Goal: Transaction & Acquisition: Purchase product/service

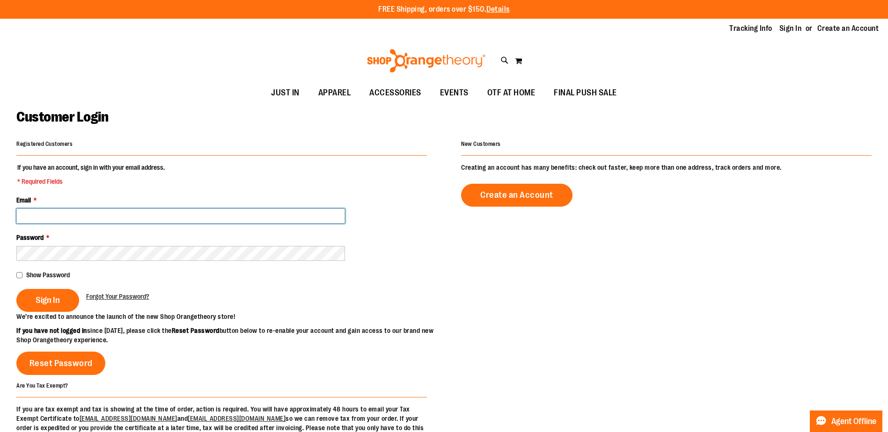
click at [183, 213] on input "Email *" at bounding box center [180, 216] width 329 height 15
type input "**********"
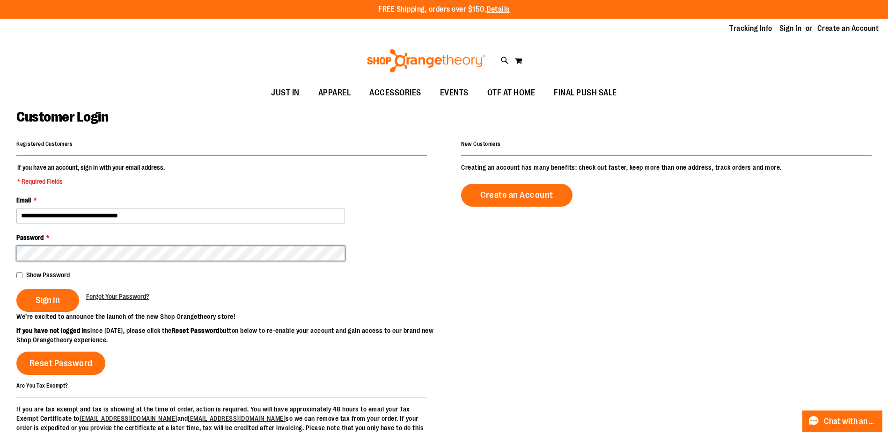
click at [16, 289] on button "Sign In" at bounding box center [47, 300] width 63 height 23
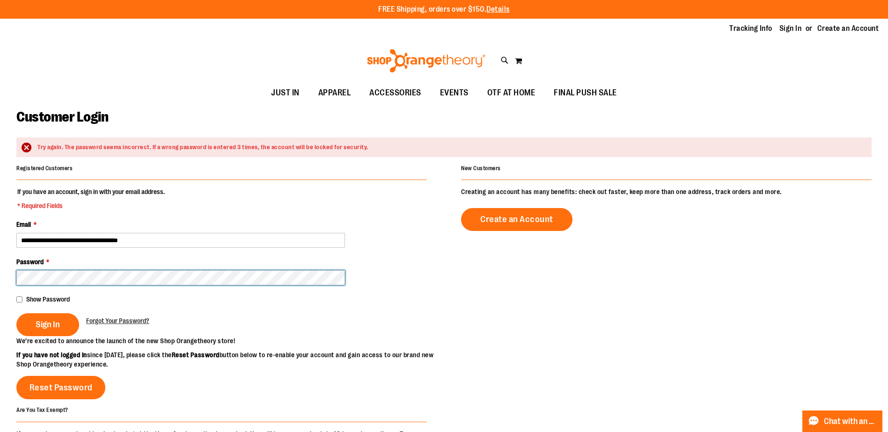
click at [16, 314] on button "Sign In" at bounding box center [47, 325] width 63 height 23
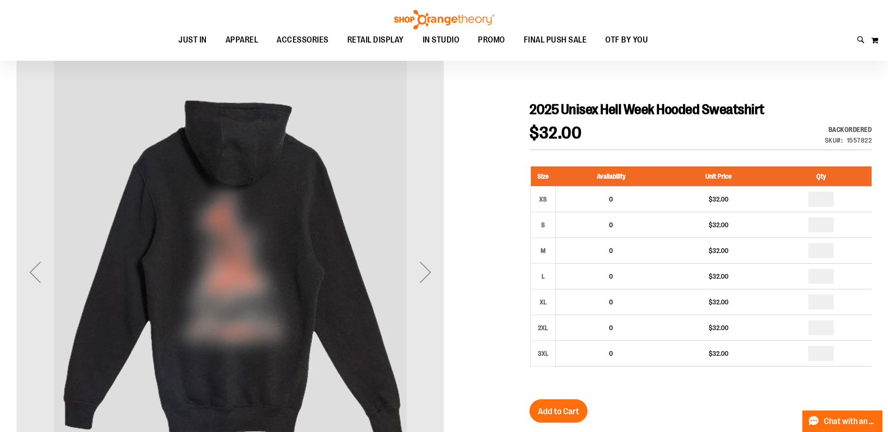
scroll to position [140, 0]
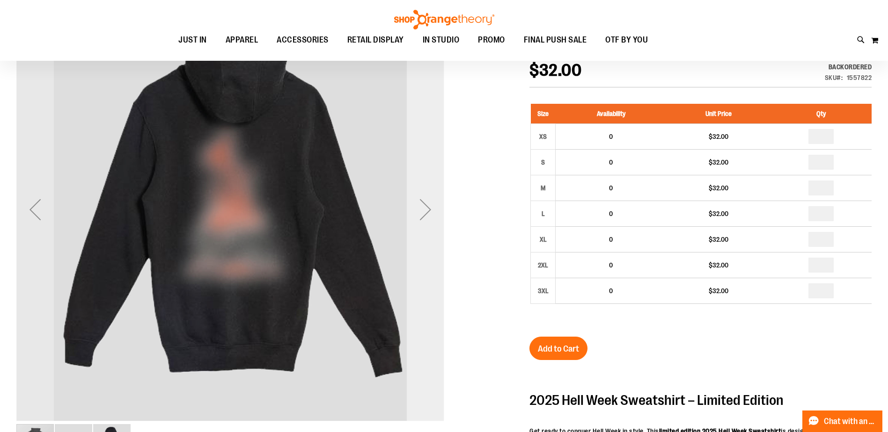
click at [426, 219] on div "Next" at bounding box center [425, 209] width 37 height 37
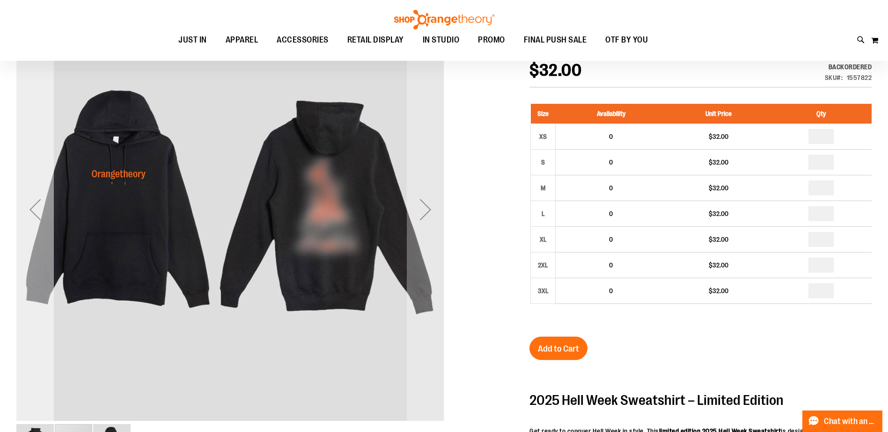
click at [43, 221] on div "Previous" at bounding box center [34, 209] width 37 height 37
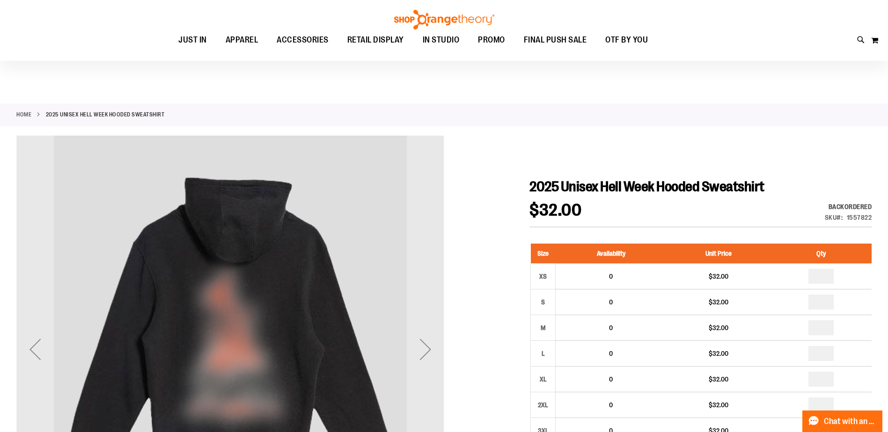
scroll to position [46, 0]
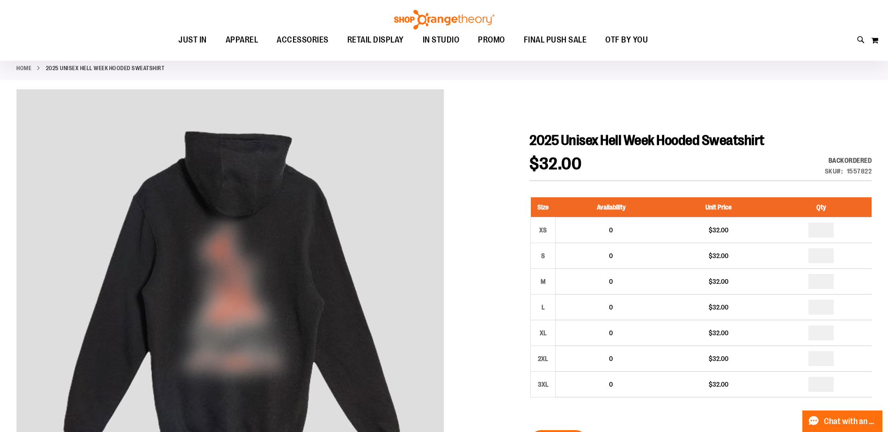
click at [26, 68] on link "Home" at bounding box center [23, 68] width 15 height 8
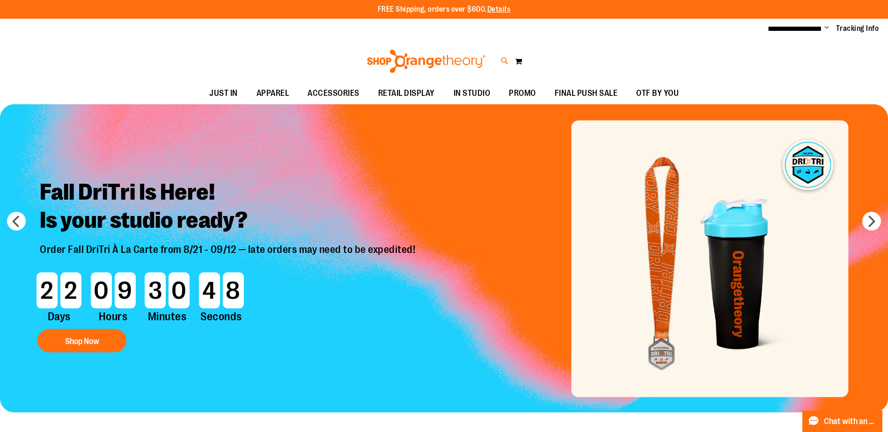
click at [508, 63] on icon at bounding box center [505, 61] width 8 height 11
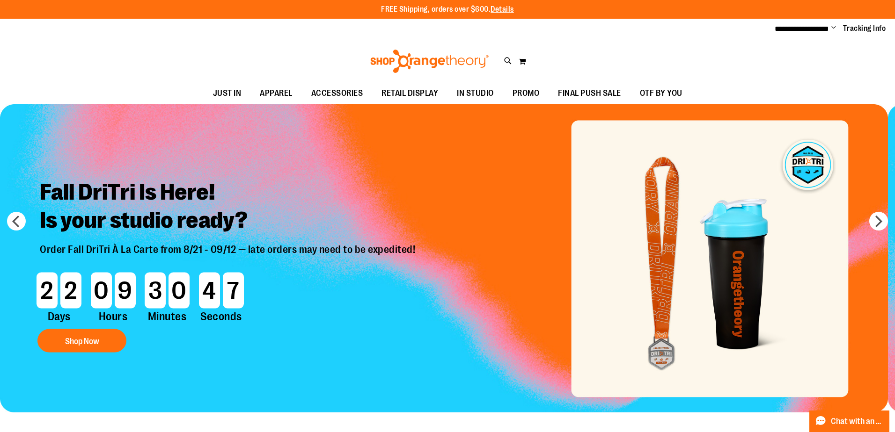
click at [365, 58] on input "Search" at bounding box center [448, 52] width 710 height 31
type input "*********"
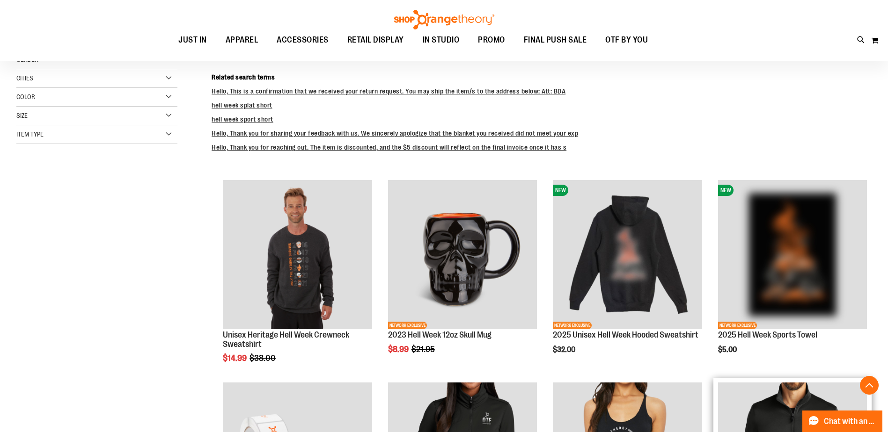
scroll to position [187, 0]
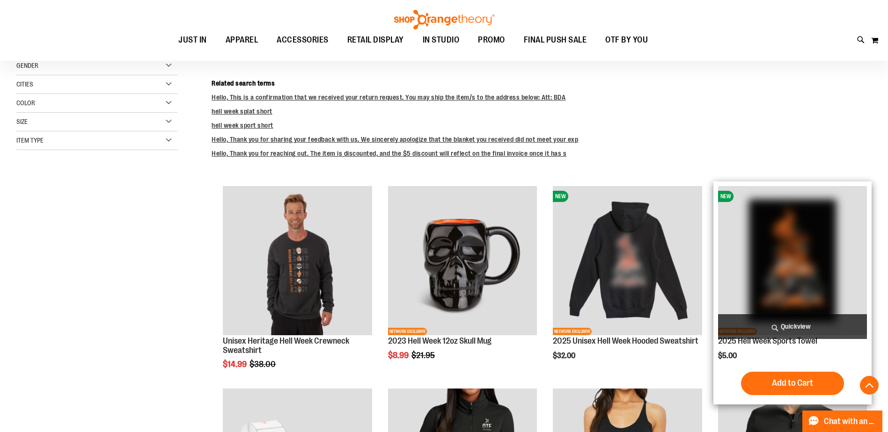
click at [780, 262] on img "product" at bounding box center [792, 260] width 149 height 149
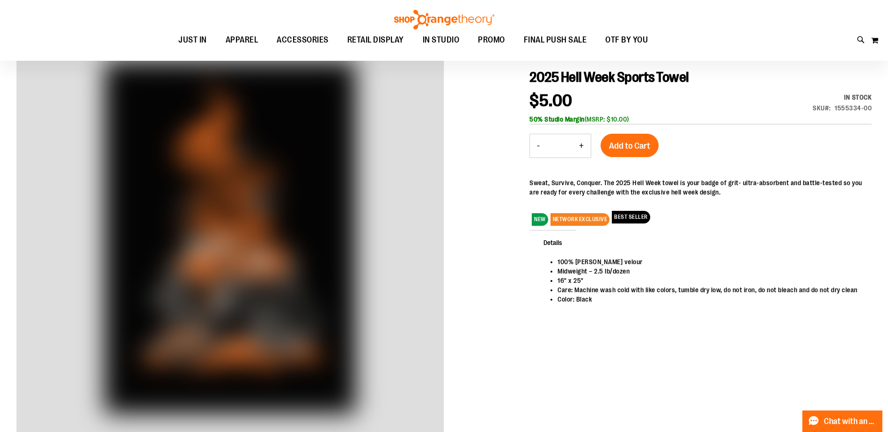
scroll to position [93, 0]
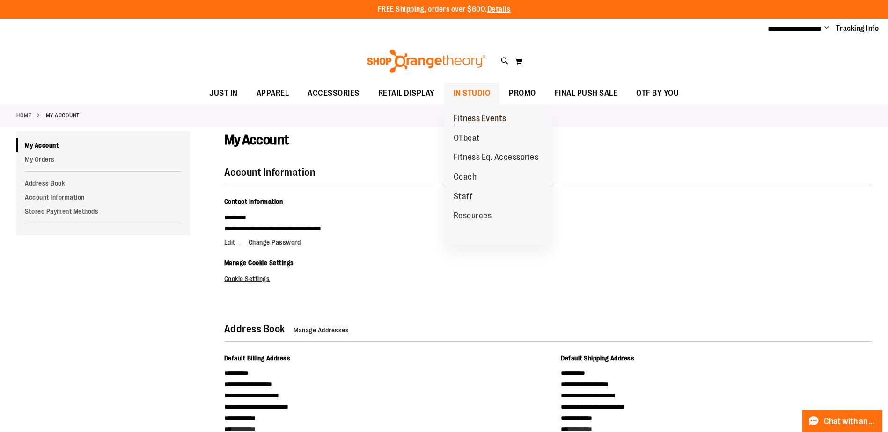
click at [472, 120] on span "Fitness Events" at bounding box center [480, 120] width 53 height 12
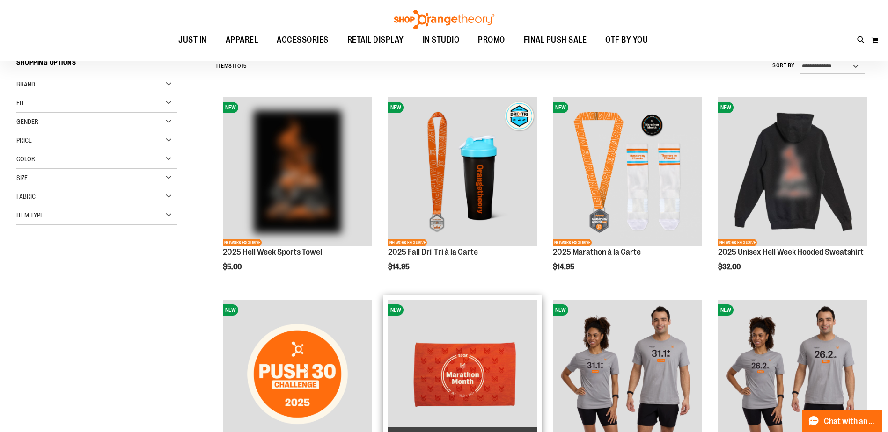
scroll to position [46, 0]
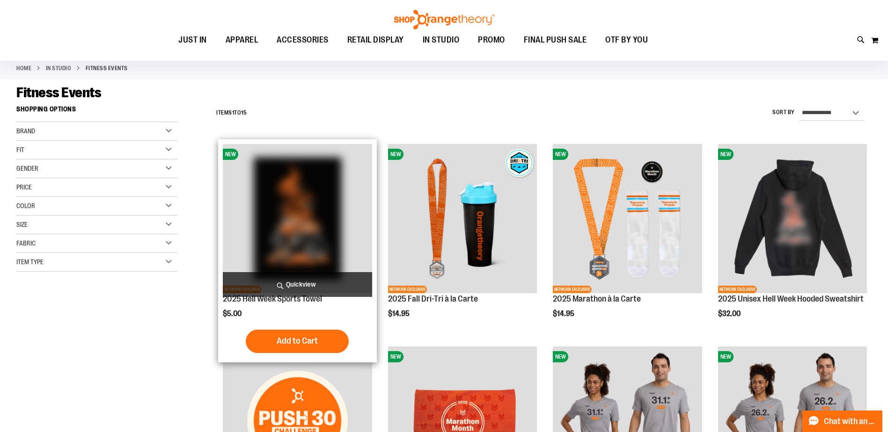
click at [306, 238] on img "product" at bounding box center [297, 218] width 149 height 149
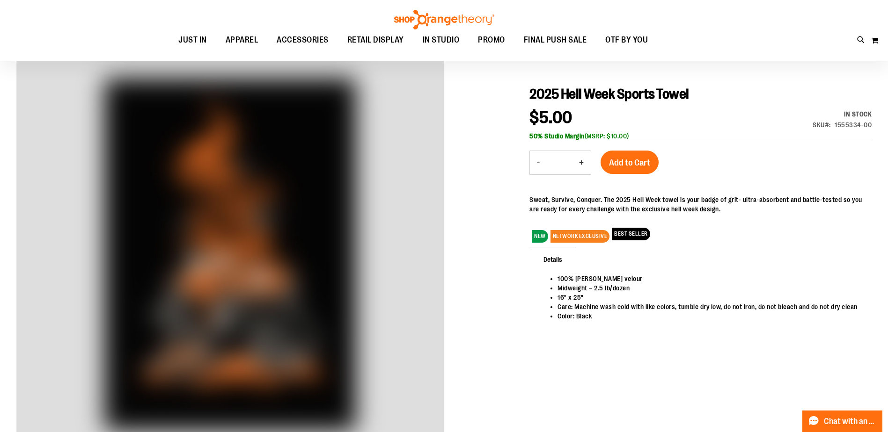
scroll to position [93, 0]
